Goal: Task Accomplishment & Management: Use online tool/utility

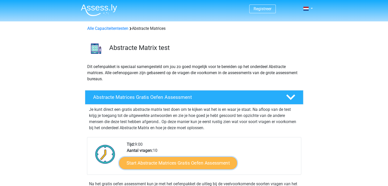
click at [154, 166] on link "Start Abstracte Matrices Gratis Oefen Assessment" at bounding box center [178, 163] width 118 height 12
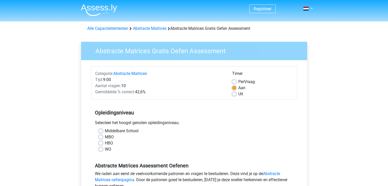
click at [126, 130] on label "Middelbare School" at bounding box center [122, 131] width 34 height 6
click at [103, 130] on input "Middelbare School" at bounding box center [101, 130] width 4 height 5
radio input "true"
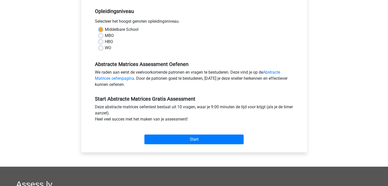
scroll to position [102, 0]
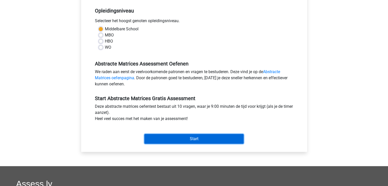
click at [170, 140] on input "Start" at bounding box center [194, 139] width 99 height 10
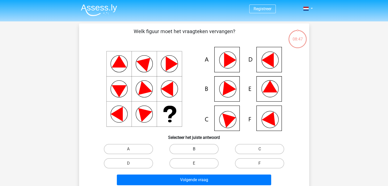
click at [175, 151] on label "B" at bounding box center [194, 149] width 49 height 10
click at [194, 151] on input "B" at bounding box center [195, 150] width 3 height 3
radio input "true"
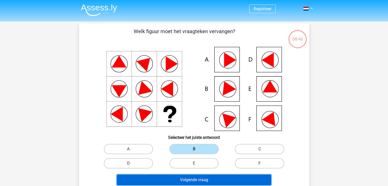
click at [182, 180] on button "Volgende vraag" at bounding box center [194, 180] width 154 height 11
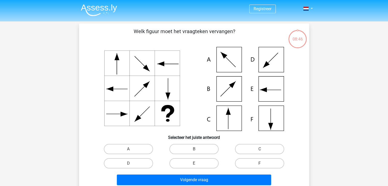
scroll to position [23, 0]
